Goal: Task Accomplishment & Management: Manage account settings

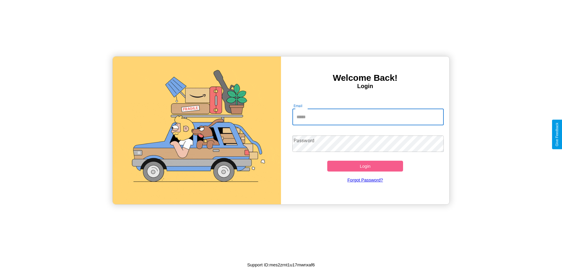
click at [368, 117] on input "Email" at bounding box center [369, 117] width 152 height 16
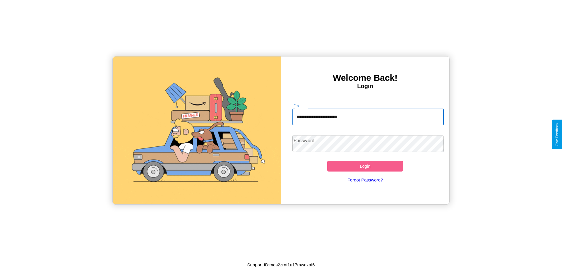
type input "**********"
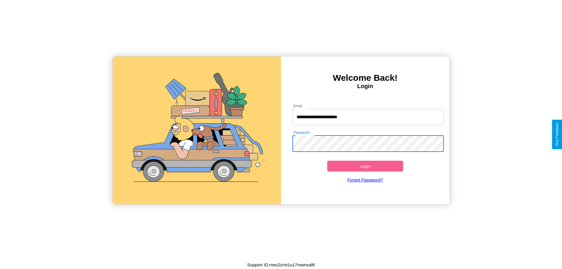
click at [365, 166] on button "Login" at bounding box center [366, 166] width 76 height 11
